Goal: Communication & Community: Answer question/provide support

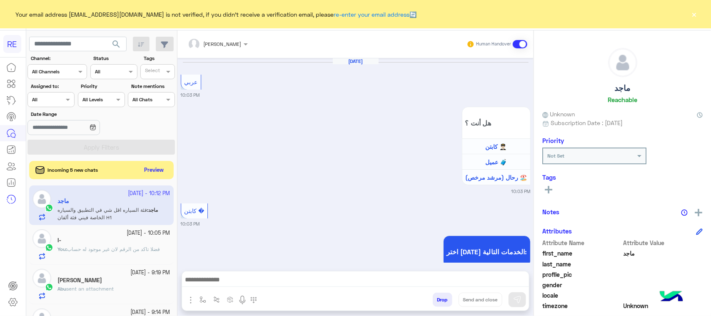
scroll to position [132, 0]
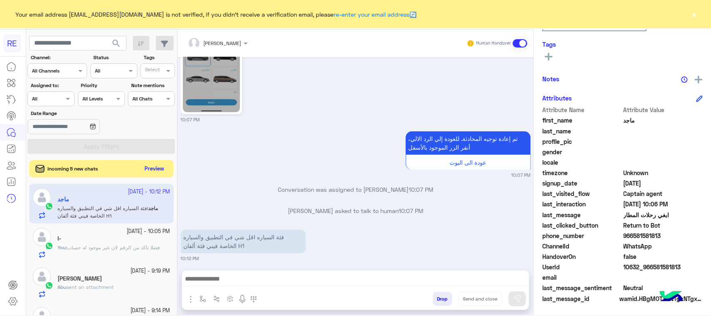
click at [157, 165] on button "Preview" at bounding box center [155, 168] width 26 height 11
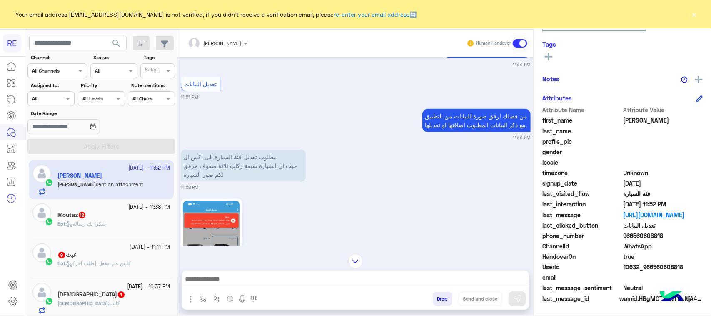
scroll to position [493, 0]
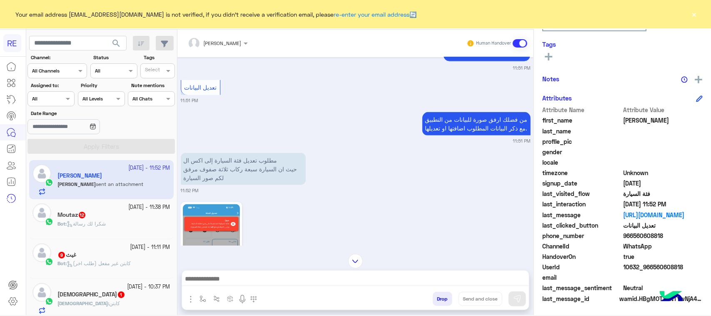
click at [131, 230] on div "Bot : شكرا لك رسالة" at bounding box center [114, 227] width 113 height 15
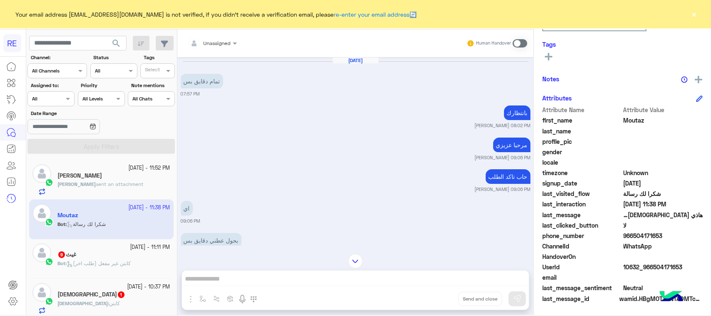
scroll to position [1084, 0]
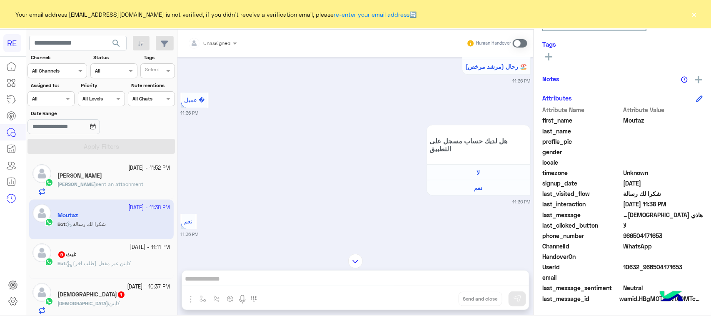
click at [152, 266] on div "Bot : كابتن غير مفعل (طلب اخر)" at bounding box center [114, 267] width 113 height 15
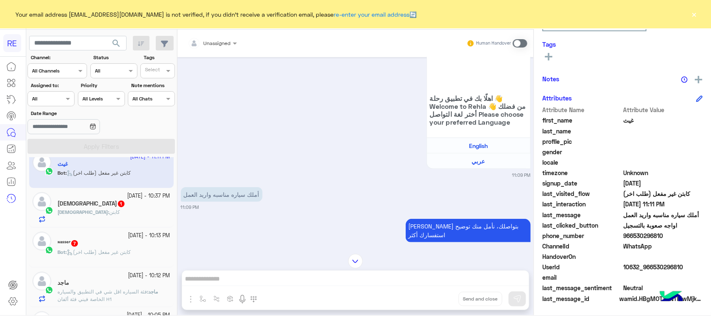
scroll to position [52, 0]
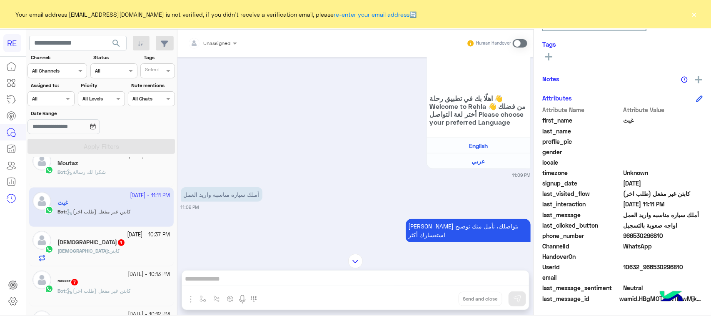
click at [103, 253] on div "[DEMOGRAPHIC_DATA] : كابتن" at bounding box center [114, 254] width 113 height 15
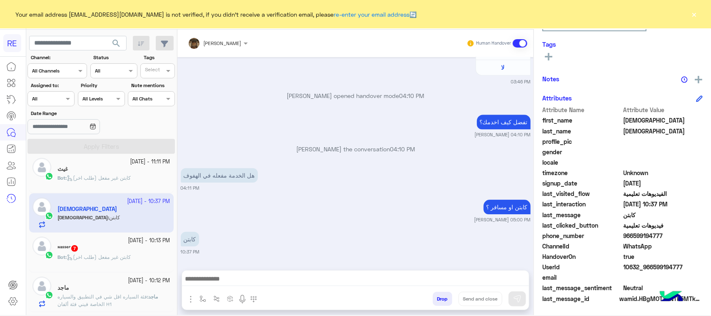
scroll to position [104, 0]
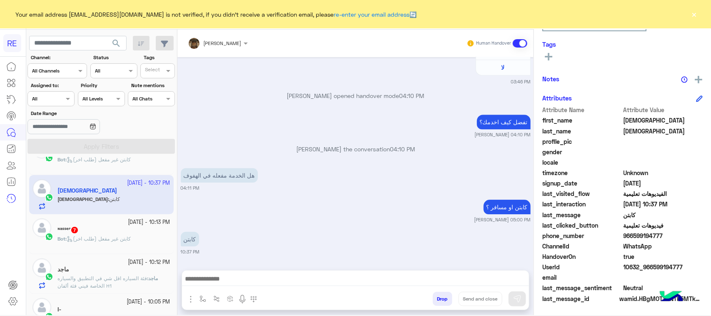
click at [104, 234] on div "ᶰᵃˢˢᵉʳ 7" at bounding box center [114, 230] width 113 height 9
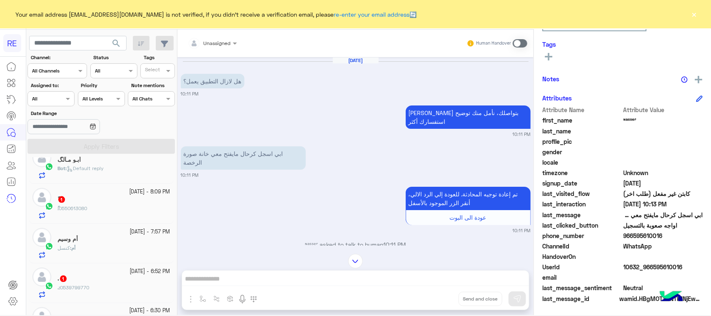
scroll to position [573, 0]
click at [95, 209] on div "ً : 0550613080" at bounding box center [114, 210] width 113 height 15
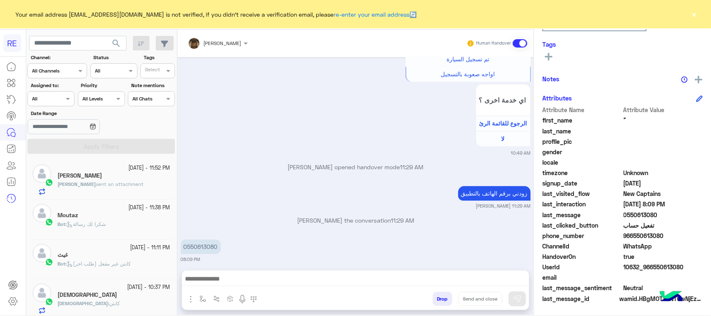
scroll to position [4, 0]
